Goal: Transaction & Acquisition: Purchase product/service

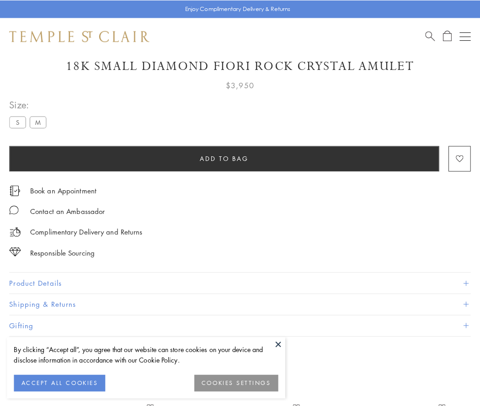
scroll to position [54, 0]
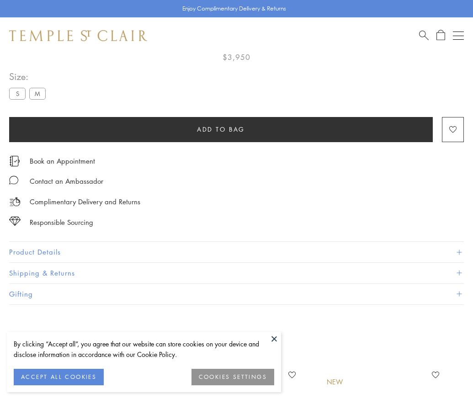
click at [221, 128] on span "Add to bag" at bounding box center [221, 129] width 48 height 10
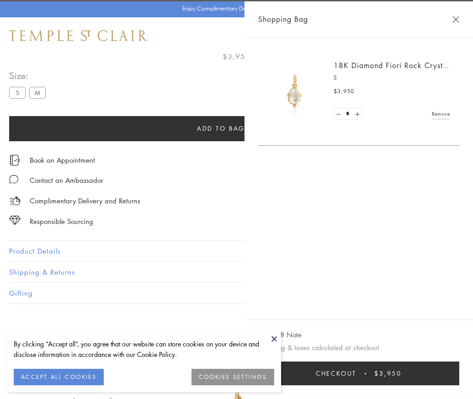
click at [459, 380] on button "Checkout $3,950" at bounding box center [358, 373] width 201 height 24
